Goal: Communication & Community: Answer question/provide support

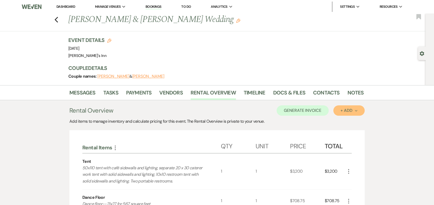
click at [352, 115] on button "+ Add Next" at bounding box center [349, 110] width 31 height 10
click at [358, 126] on button "Item" at bounding box center [347, 122] width 26 height 8
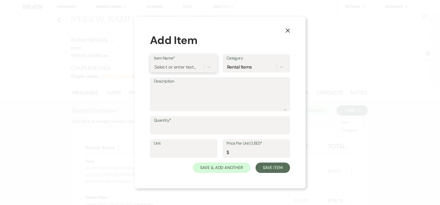
click at [174, 64] on div "Select or enter text..." at bounding box center [175, 66] width 42 height 7
type input "m"
type input "Coffee Mugs"
click at [195, 104] on textarea "Description" at bounding box center [220, 98] width 132 height 26
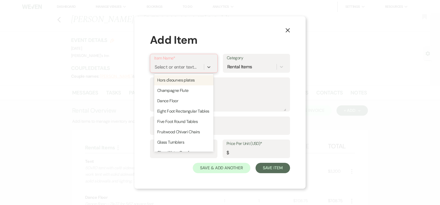
click at [171, 66] on div "Select or enter text..." at bounding box center [175, 66] width 42 height 7
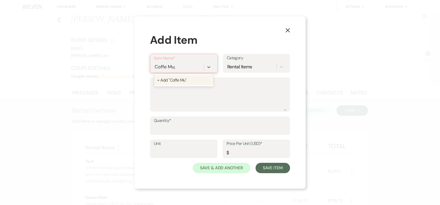
type input "Coffe Mugs"
click at [174, 83] on div "+ Add "Coffe Mugs"" at bounding box center [183, 80] width 59 height 10
click at [194, 100] on textarea "Description" at bounding box center [220, 98] width 132 height 26
type textarea "mugs for coffee station"
click at [162, 131] on input "Quantity*" at bounding box center [220, 129] width 132 height 10
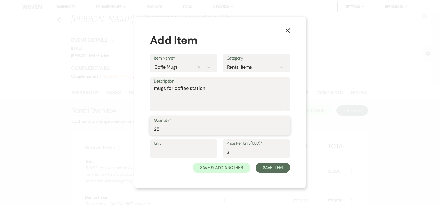
type input "25"
click at [174, 149] on input "Unit" at bounding box center [184, 152] width 60 height 10
type input "1"
click at [255, 151] on input "Price Per Unit (USD)*" at bounding box center [256, 152] width 60 height 10
type input ".45"
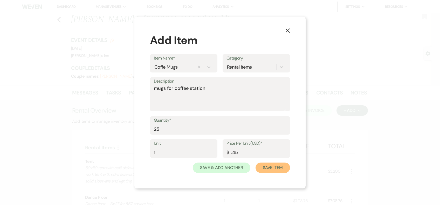
click at [280, 171] on button "Save Item" at bounding box center [272, 168] width 34 height 10
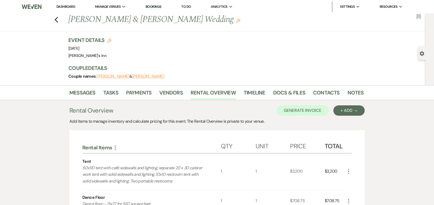
click at [279, 167] on div "1" at bounding box center [273, 172] width 35 height 36
click at [294, 110] on button "Generate Invoice" at bounding box center [303, 110] width 52 height 10
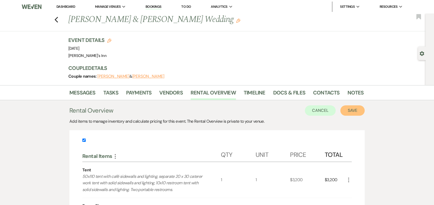
click at [352, 106] on button "Save" at bounding box center [353, 110] width 24 height 10
click at [359, 108] on button "Save" at bounding box center [353, 110] width 24 height 10
click at [355, 112] on button "Save" at bounding box center [353, 110] width 24 height 10
drag, startPoint x: 238, startPoint y: 148, endPoint x: 224, endPoint y: 147, distance: 13.2
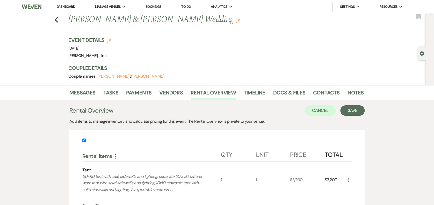
click at [224, 147] on div "Qty" at bounding box center [238, 154] width 35 height 16
click at [152, 122] on div "Add items to manage inventory and calculate pricing for this event. The Rental …" at bounding box center [216, 121] width 295 height 6
click at [355, 109] on button "Save" at bounding box center [353, 110] width 24 height 10
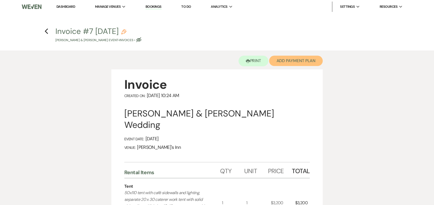
click at [285, 59] on button "Add Payment Plan" at bounding box center [296, 61] width 54 height 10
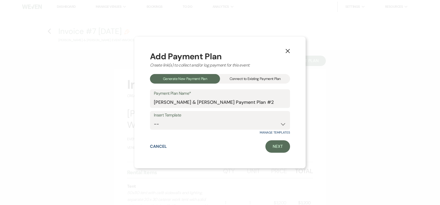
click at [282, 47] on div "X Add Payment Plan Create link(s) to collect and/or log payment for this event:…" at bounding box center [219, 103] width 171 height 132
click at [291, 55] on button "X" at bounding box center [288, 50] width 8 height 9
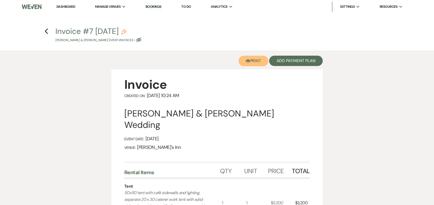
click at [250, 65] on button "Printer Print" at bounding box center [254, 61] width 30 height 11
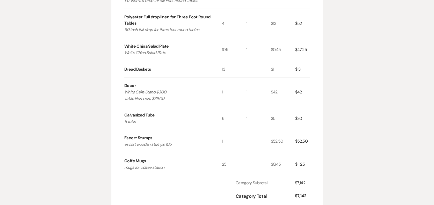
scroll to position [941, 0]
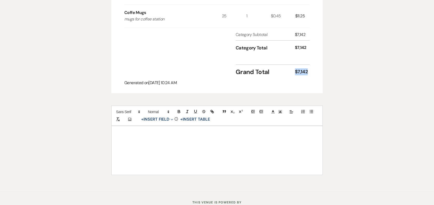
drag, startPoint x: 312, startPoint y: 55, endPoint x: 294, endPoint y: 54, distance: 17.9
copy div "$7,142"
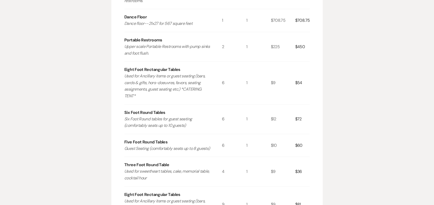
scroll to position [0, 0]
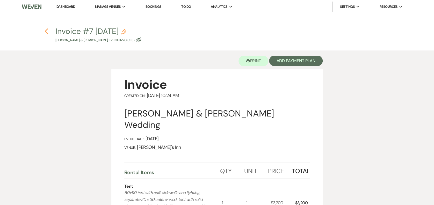
click at [48, 29] on use "button" at bounding box center [46, 32] width 3 height 6
click at [69, 8] on link "Dashboard" at bounding box center [65, 6] width 19 height 4
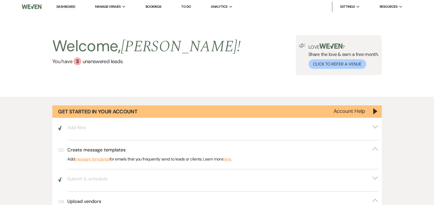
click at [79, 65] on div "Welcome, [PERSON_NAME] ! You have 3 unanswered lead s ." at bounding box center [146, 55] width 188 height 40
click at [81, 62] on link "You have 3 unanswered lead s ." at bounding box center [146, 62] width 188 height 8
click at [166, 7] on ul "Dashboard Manage Venues Expand [PERSON_NAME]'s Inn Bookings To Do Analytics Exp…" at bounding box center [230, 7] width 366 height 10
click at [158, 7] on link "Bookings" at bounding box center [154, 6] width 16 height 4
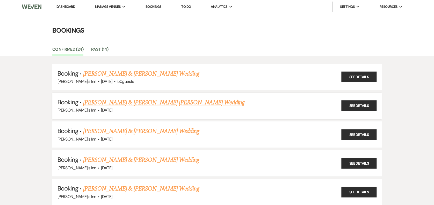
click at [145, 96] on li "Booking · [PERSON_NAME] & [PERSON_NAME] [PERSON_NAME] Wedding [PERSON_NAME]'s I…" at bounding box center [217, 106] width 330 height 26
click at [152, 102] on link "[PERSON_NAME] & [PERSON_NAME] [PERSON_NAME] Wedding" at bounding box center [163, 102] width 161 height 9
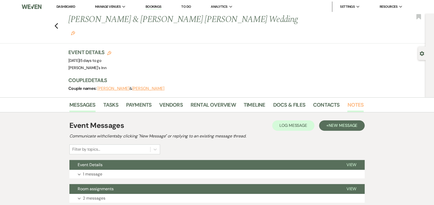
click at [350, 101] on link "Notes" at bounding box center [356, 106] width 16 height 11
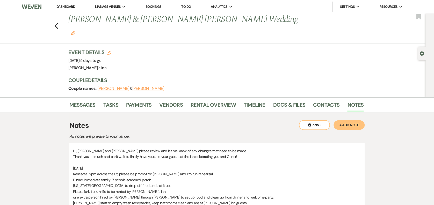
click at [356, 121] on button "+ Add Note" at bounding box center [349, 125] width 31 height 9
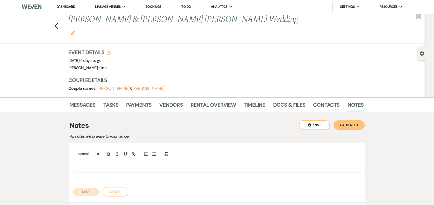
click at [138, 164] on p at bounding box center [217, 167] width 280 height 6
click at [91, 101] on link "Messages" at bounding box center [82, 106] width 26 height 11
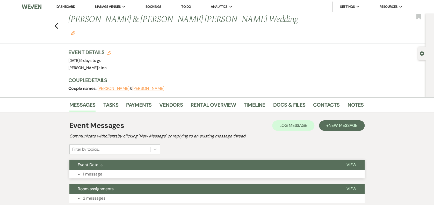
drag, startPoint x: 93, startPoint y: 160, endPoint x: 99, endPoint y: 156, distance: 7.3
click at [93, 171] on p "1 message" at bounding box center [92, 174] width 19 height 7
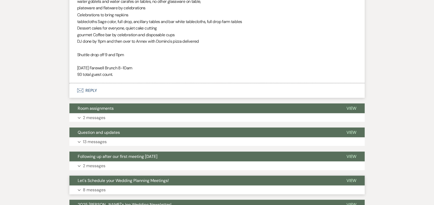
scroll to position [359, 0]
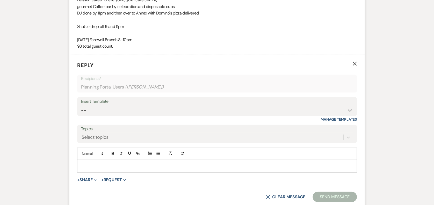
scroll to position [509, 0]
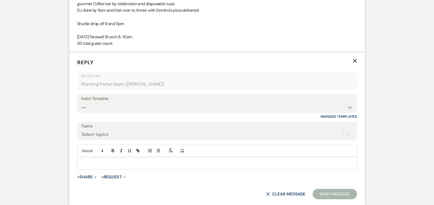
click at [134, 161] on p at bounding box center [217, 164] width 272 height 6
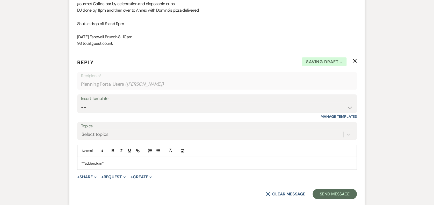
click at [137, 158] on div "**addendum*" at bounding box center [216, 164] width 279 height 12
click at [104, 161] on p "**addendum*" at bounding box center [217, 164] width 272 height 6
click at [95, 161] on p "**addendum*" at bounding box center [217, 164] width 272 height 6
click at [111, 158] on div "**addendum*" at bounding box center [216, 164] width 279 height 12
click at [125, 158] on div "**addendum*add" at bounding box center [216, 164] width 279 height 12
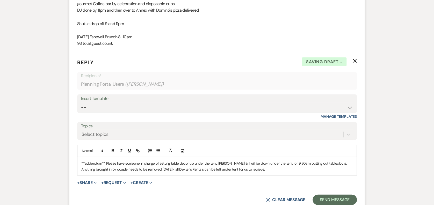
click at [275, 161] on p "**addendum** Please have someone in charge of setting table decor up under the …" at bounding box center [217, 167] width 272 height 12
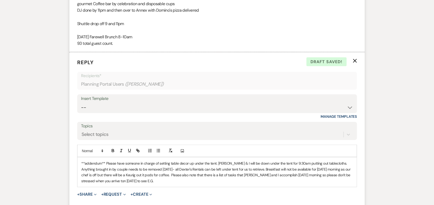
click at [103, 168] on p "**addendum** Please have someone in charge of setting table decor up under the …" at bounding box center [217, 172] width 272 height 23
drag, startPoint x: 162, startPoint y: 173, endPoint x: 165, endPoint y: 171, distance: 3.9
click at [164, 172] on div "**addendum** Please have someone in charge of setting table decor up under the …" at bounding box center [216, 173] width 279 height 30
drag, startPoint x: 298, startPoint y: 151, endPoint x: 340, endPoint y: 168, distance: 45.2
click at [299, 161] on p "**addendum** Please have someone in charge of setting table decor up under the …" at bounding box center [217, 172] width 272 height 23
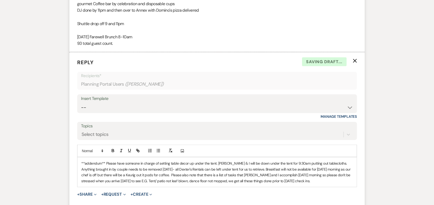
click at [320, 170] on p "**addendum** Please have someone in charge of setting table decor up under the …" at bounding box center [217, 172] width 272 height 23
drag, startPoint x: 320, startPoint y: 166, endPoint x: 315, endPoint y: 79, distance: 87.5
click at [318, 165] on p "**addendum** Please have someone in charge of setting table decor up under the …" at bounding box center [217, 172] width 272 height 23
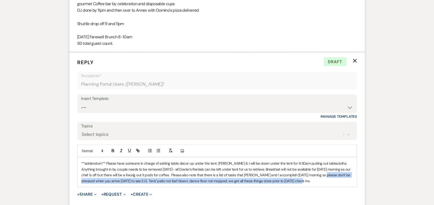
click at [308, 170] on p "**addendum** Please have someone in charge of setting table decor up under the …" at bounding box center [217, 172] width 272 height 23
click at [304, 170] on p "**addendum** Please have someone in charge of setting table decor up under the …" at bounding box center [217, 172] width 272 height 23
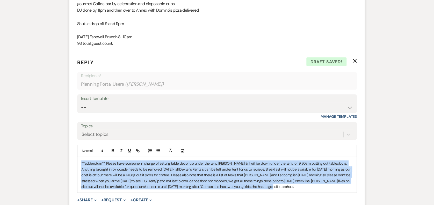
drag, startPoint x: 283, startPoint y: 178, endPoint x: 27, endPoint y: 135, distance: 259.9
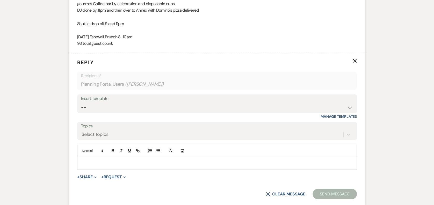
drag, startPoint x: 97, startPoint y: 146, endPoint x: 99, endPoint y: 144, distance: 3.1
click at [97, 158] on div at bounding box center [216, 164] width 279 height 12
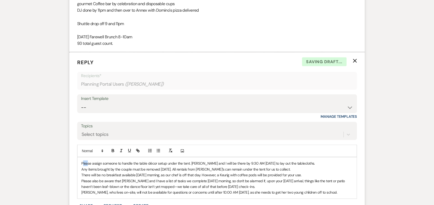
drag, startPoint x: 82, startPoint y: 148, endPoint x: 152, endPoint y: 143, distance: 69.4
click at [107, 145] on div "Add Photo Please assign someone to handle the table décor setup under the tent.…" at bounding box center [217, 172] width 280 height 54
click at [124, 167] on p "Any items brought by the couple must be removed [DATE]. All rentals from [PERSO…" at bounding box center [217, 170] width 272 height 6
click at [77, 158] on div "Please assign someone to handle the table décor setup under the tent. [PERSON_N…" at bounding box center [216, 178] width 279 height 41
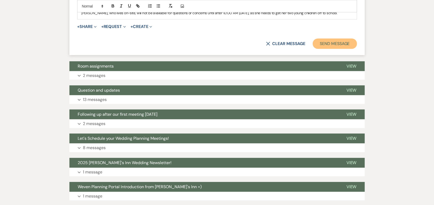
click at [342, 39] on button "Send Message" at bounding box center [335, 44] width 44 height 10
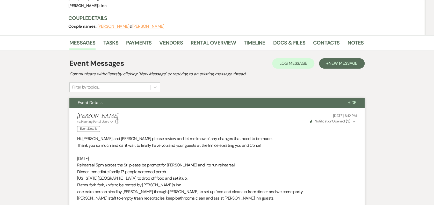
scroll to position [0, 0]
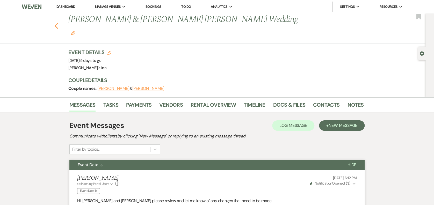
drag, startPoint x: 55, startPoint y: 24, endPoint x: 59, endPoint y: 18, distance: 7.0
click at [55, 23] on div "Previous [PERSON_NAME] & [PERSON_NAME] [PERSON_NAME] Wedding Edit Bookmark" at bounding box center [211, 28] width 428 height 30
click at [58, 23] on icon "Previous" at bounding box center [56, 26] width 4 height 6
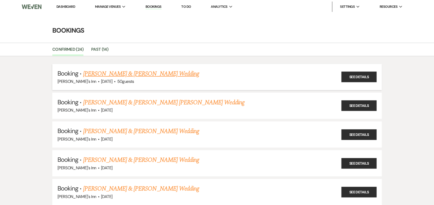
click at [139, 70] on link "[PERSON_NAME] & [PERSON_NAME] Wedding" at bounding box center [141, 73] width 116 height 9
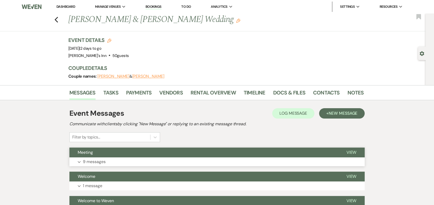
click at [98, 166] on button "Expand 9 messages" at bounding box center [216, 162] width 295 height 9
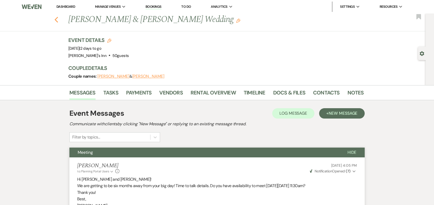
click at [58, 20] on icon "Previous" at bounding box center [56, 20] width 4 height 6
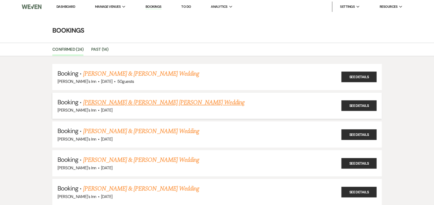
click at [170, 98] on link "[PERSON_NAME] & [PERSON_NAME] [PERSON_NAME] Wedding" at bounding box center [163, 102] width 161 height 9
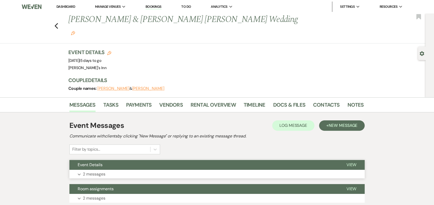
click at [108, 170] on button "Expand 2 messages" at bounding box center [216, 174] width 295 height 9
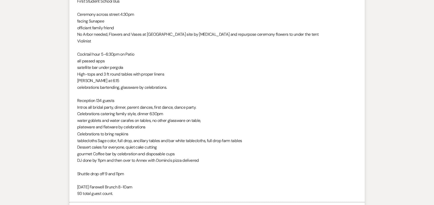
scroll to position [539, 0]
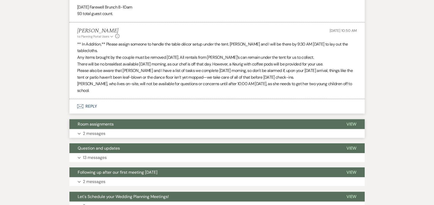
click at [102, 130] on p "2 messages" at bounding box center [94, 133] width 23 height 7
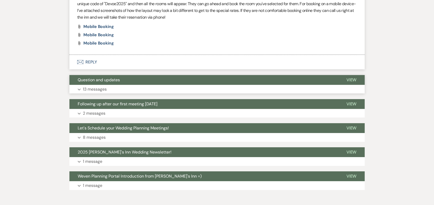
click at [115, 85] on button "Expand 13 messages" at bounding box center [216, 89] width 295 height 9
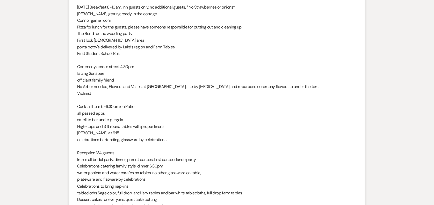
scroll to position [0, 0]
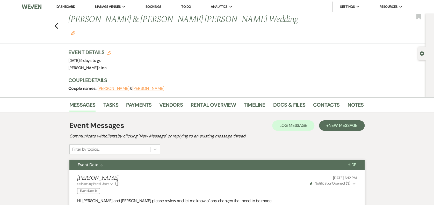
drag, startPoint x: 152, startPoint y: 125, endPoint x: 148, endPoint y: 123, distance: 4.3
click at [148, 133] on h2 "Communicate with clients by clicking "New Message" or replying to an existing m…" at bounding box center [216, 136] width 295 height 6
drag, startPoint x: 348, startPoint y: 117, endPoint x: 352, endPoint y: 119, distance: 4.2
click at [351, 120] on div "Event Messages Log Log Message + New Message Communicate with clients by clicki…" at bounding box center [216, 137] width 295 height 34
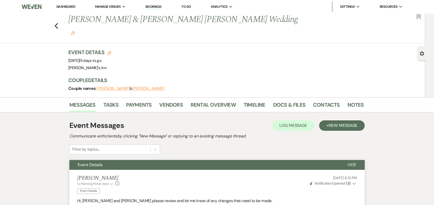
click at [350, 120] on div "Event Messages Log Log Message + New Message Communicate with clients by clicki…" at bounding box center [216, 137] width 295 height 34
click at [349, 123] on span "New Message" at bounding box center [343, 125] width 29 height 5
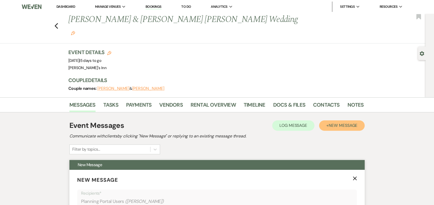
scroll to position [180, 0]
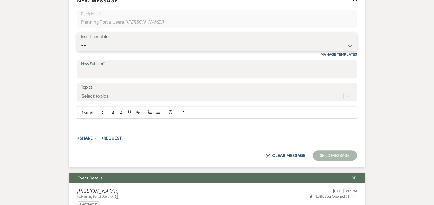
click at [104, 40] on select "-- Weven Planning Portal Introduction (Booked Events) Initial Inquiry Response …" at bounding box center [217, 45] width 272 height 10
drag, startPoint x: 17, startPoint y: 74, endPoint x: 25, endPoint y: 73, distance: 7.8
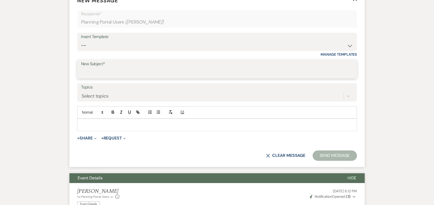
click at [91, 68] on input "New Subject*" at bounding box center [217, 73] width 272 height 10
type input "Seating Chart Confirmation"
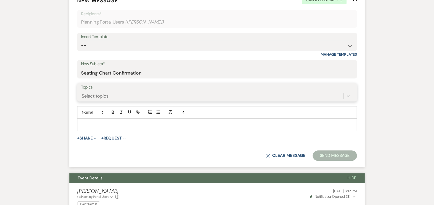
click at [125, 92] on div "Select topics" at bounding box center [212, 96] width 263 height 9
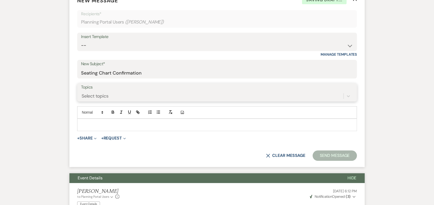
click at [104, 93] on div "Select topics" at bounding box center [95, 96] width 27 height 7
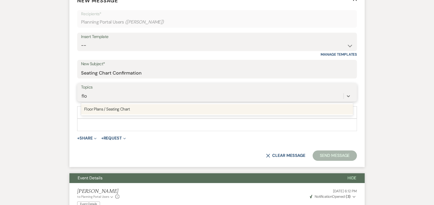
type input "flo"
click at [122, 89] on div "Topics option Floor Plans / Seating Chart focused, 6 of 20. 1 result available …" at bounding box center [217, 92] width 280 height 18
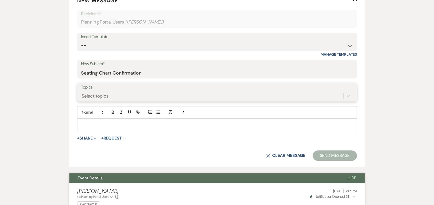
click at [123, 91] on div "Select topics" at bounding box center [217, 96] width 272 height 10
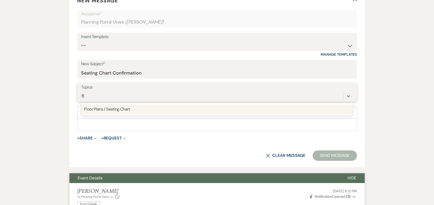
type input "flo"
click at [130, 104] on div "Floor Plans / Seating Chart" at bounding box center [217, 109] width 272 height 10
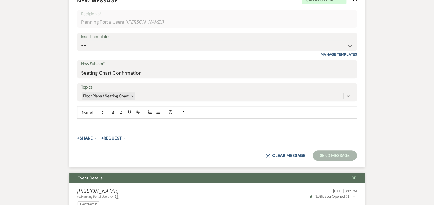
click at [110, 119] on div at bounding box center [216, 125] width 279 height 12
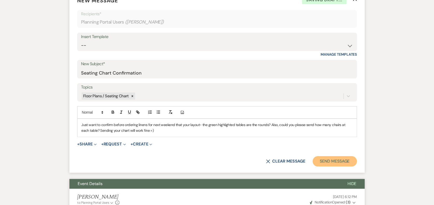
click at [327, 156] on button "Send Message" at bounding box center [335, 161] width 44 height 10
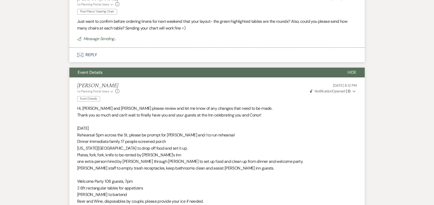
scroll to position [0, 0]
